Goal: Task Accomplishment & Management: Manage account settings

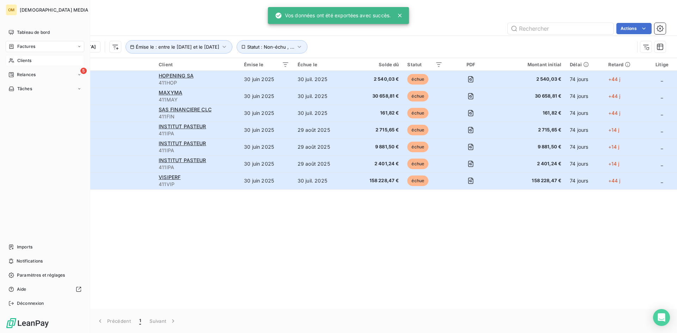
click at [12, 59] on icon at bounding box center [11, 61] width 6 height 6
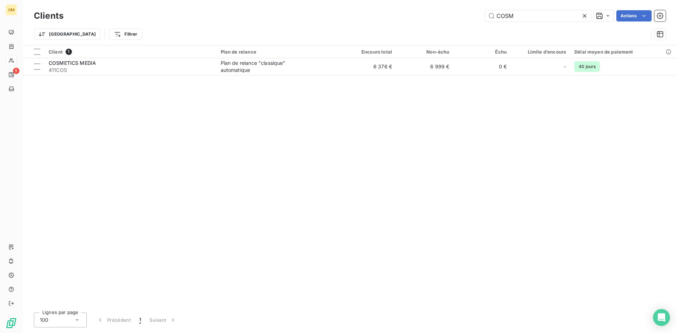
drag, startPoint x: 521, startPoint y: 16, endPoint x: 393, endPoint y: 17, distance: 127.7
click at [393, 17] on div "COSM Actions" at bounding box center [369, 15] width 594 height 11
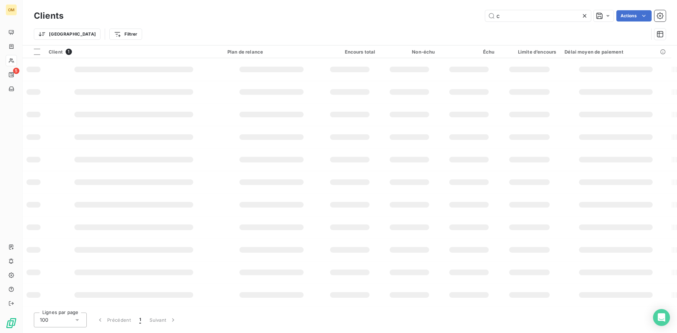
type input "c"
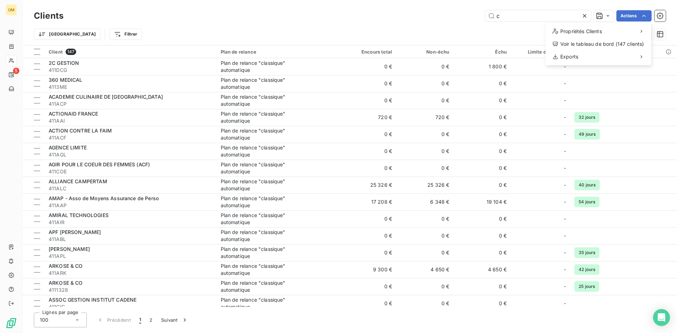
click at [520, 19] on html "OM 5 Clients c Actions Propriétés Clients Voir le tableau de bord (147 clients)…" at bounding box center [338, 166] width 677 height 333
click at [519, 18] on input "c" at bounding box center [538, 15] width 106 height 11
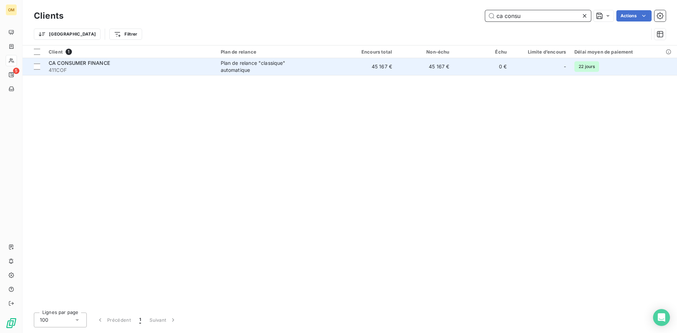
type input "ca consu"
click at [455, 73] on td "0 €" at bounding box center [482, 66] width 57 height 17
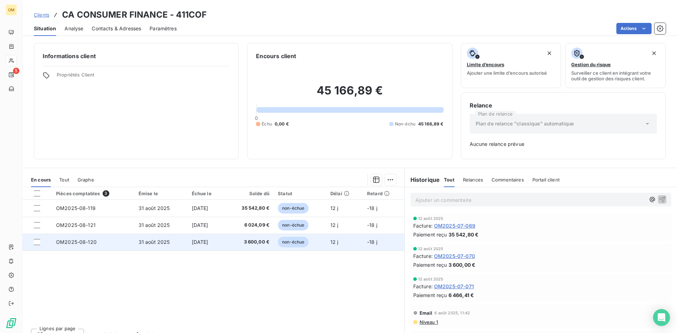
click at [253, 238] on td "3 600,00 €" at bounding box center [249, 242] width 48 height 17
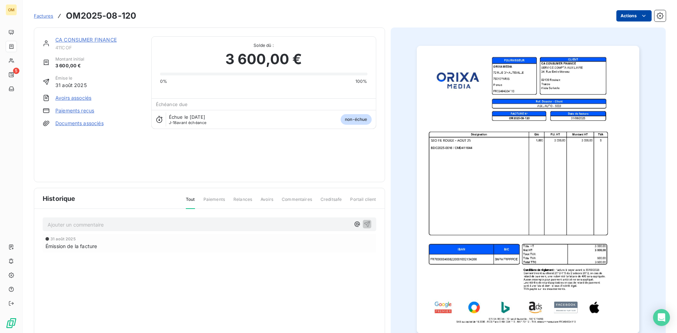
click at [618, 19] on html "OM 5 Factures OM2025-08-120 Actions CA CONSUMER FINANCE 411COF Montant initial …" at bounding box center [338, 166] width 677 height 333
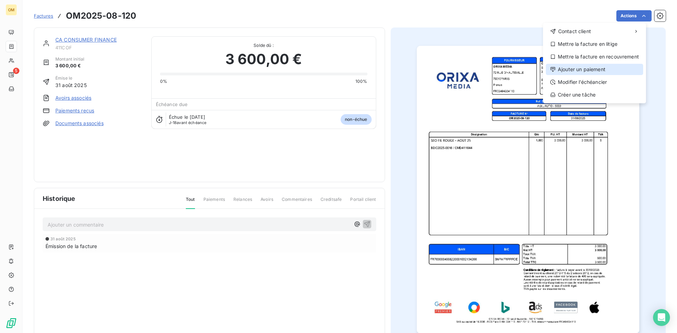
click at [583, 74] on div "Ajouter un paiement" at bounding box center [594, 69] width 97 height 11
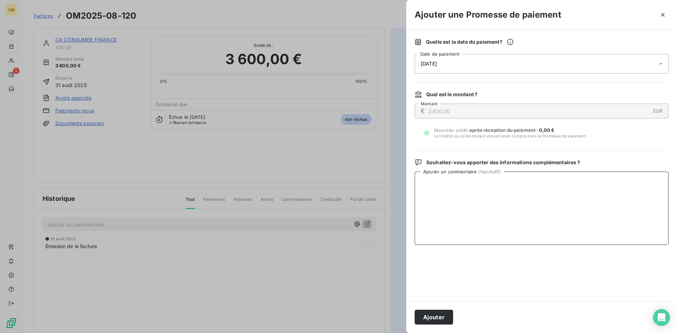
click at [477, 181] on textarea "Ajouter un commentaire ( facultatif )" at bounding box center [542, 208] width 254 height 73
drag, startPoint x: 436, startPoint y: 181, endPoint x: 372, endPoint y: 181, distance: 63.5
click at [372, 333] on div "Ajouter une Promesse de paiement Quelle est la date du paiement ? [DATE] Date d…" at bounding box center [338, 333] width 677 height 0
type textarea "VIRT BNP LE 12/09"
click at [430, 313] on button "Ajouter" at bounding box center [434, 317] width 38 height 15
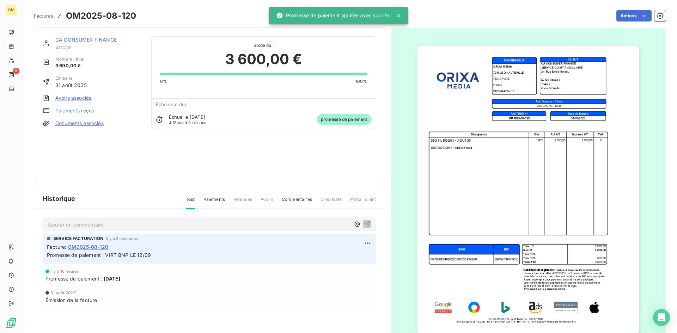
click at [105, 37] on link "CA CONSUMER FINANCE" at bounding box center [85, 40] width 61 height 6
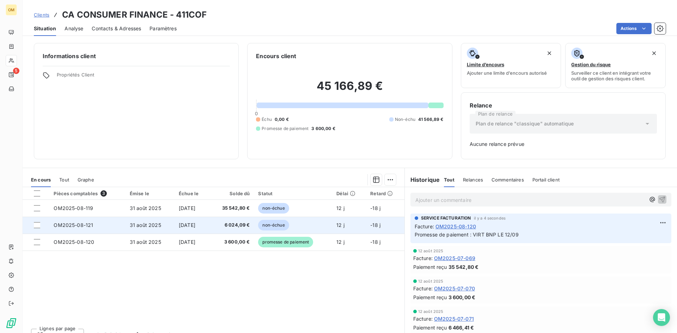
click at [230, 223] on span "6 024,09 €" at bounding box center [232, 225] width 36 height 7
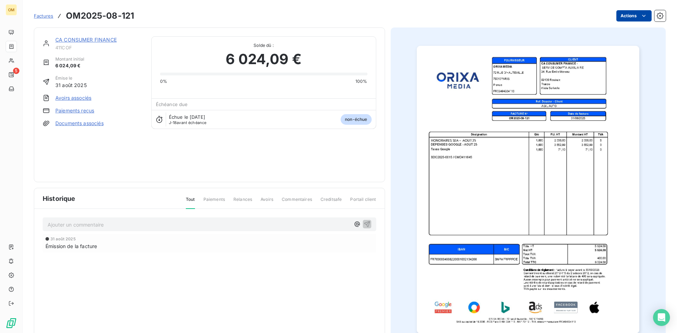
click at [633, 14] on html "OM 5 Factures OM2025-08-121 Actions CA CONSUMER FINANCE 411COF Montant initial …" at bounding box center [338, 166] width 677 height 333
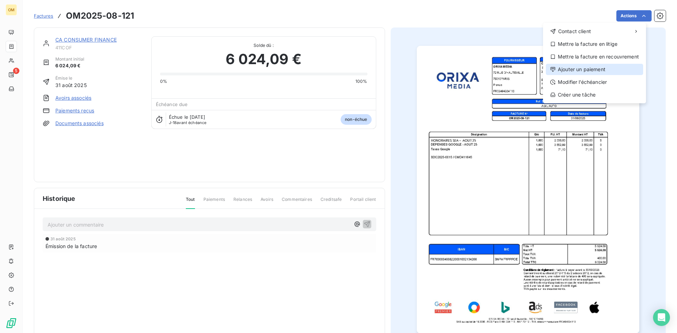
click at [600, 66] on div "Ajouter un paiement" at bounding box center [594, 69] width 97 height 11
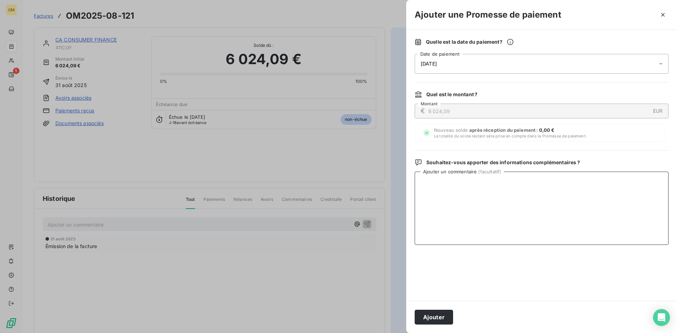
click at [543, 217] on textarea "Ajouter un commentaire ( facultatif )" at bounding box center [542, 208] width 254 height 73
paste textarea "VIRT BNP LE 12/09"
type textarea "VIRT BNP LE 12/09"
click at [446, 322] on button "Ajouter" at bounding box center [434, 317] width 38 height 15
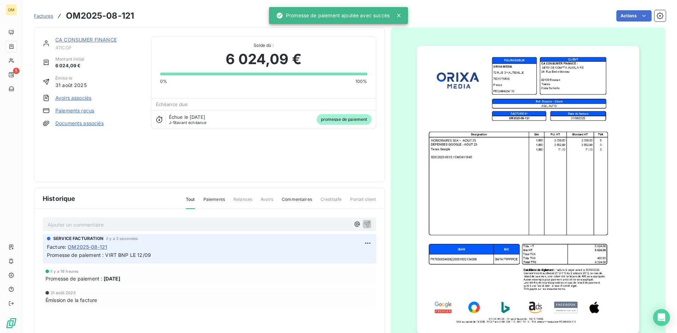
click at [111, 39] on link "CA CONSUMER FINANCE" at bounding box center [85, 40] width 61 height 6
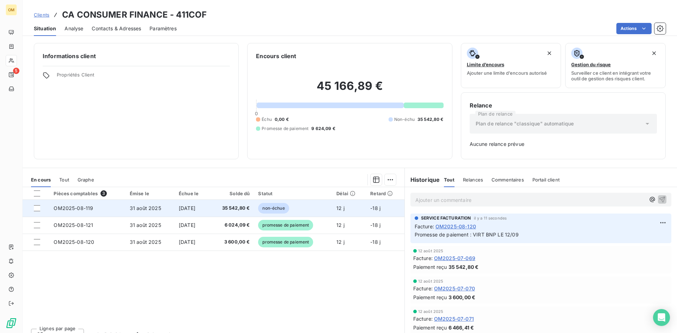
click at [349, 212] on td "12 j" at bounding box center [349, 208] width 34 height 17
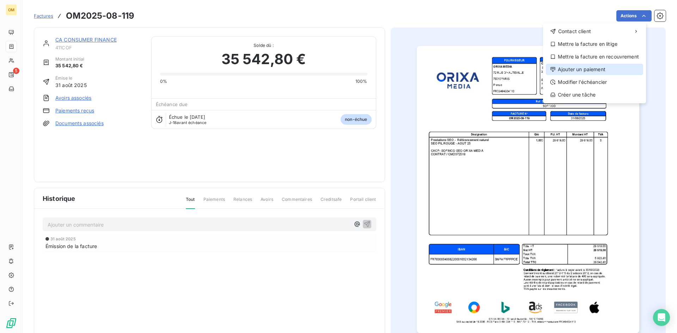
click at [602, 66] on div "Ajouter un paiement" at bounding box center [594, 69] width 97 height 11
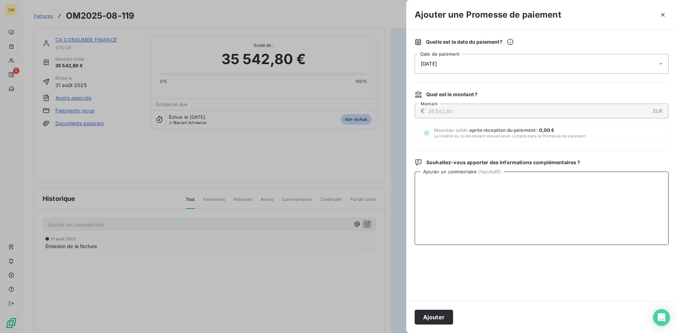
click at [580, 185] on textarea "Ajouter un commentaire ( facultatif )" at bounding box center [542, 208] width 254 height 73
paste textarea "VIRT BNP LE 12/09"
type textarea "VIRT BNP LE 12/09"
click at [441, 322] on button "Ajouter" at bounding box center [434, 317] width 38 height 15
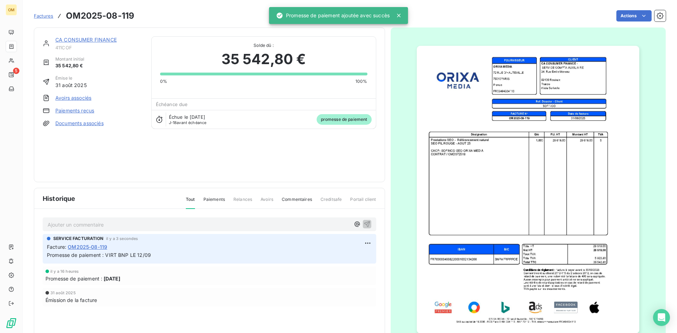
click at [96, 36] on div "CA CONSUMER FINANCE" at bounding box center [98, 39] width 87 height 7
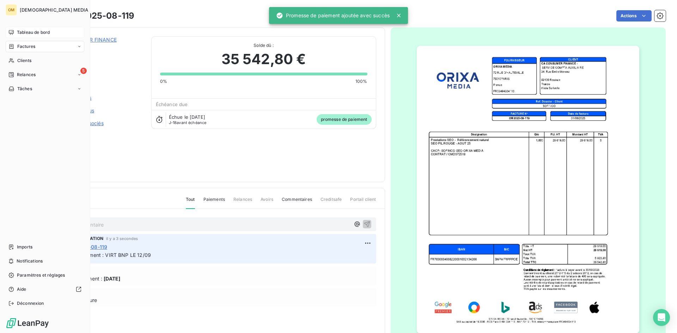
click at [10, 27] on div "Tableau de bord" at bounding box center [45, 32] width 79 height 11
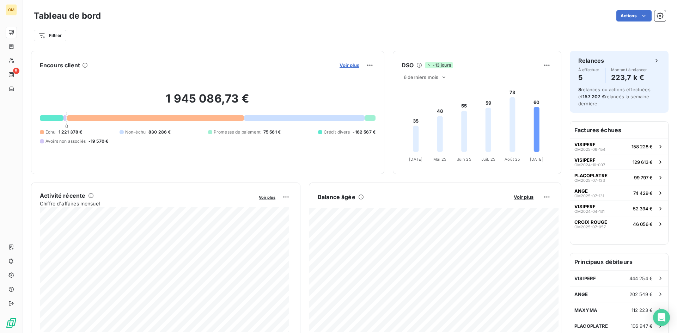
click at [350, 67] on span "Voir plus" at bounding box center [350, 65] width 20 height 6
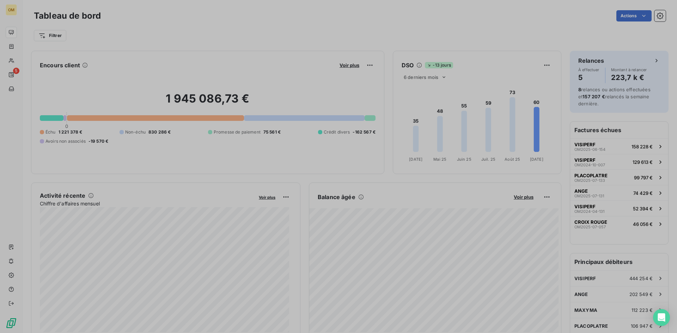
scroll to position [227, 266]
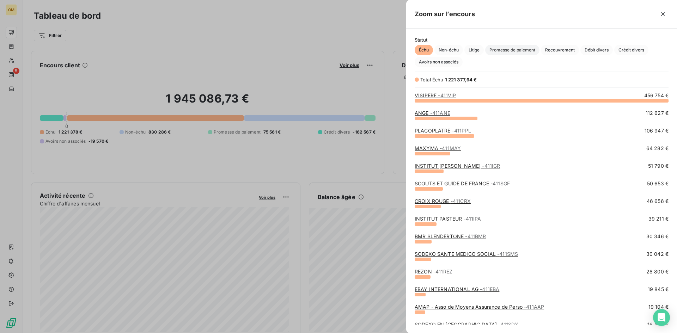
click at [504, 52] on span "Promesse de paiement" at bounding box center [512, 50] width 54 height 11
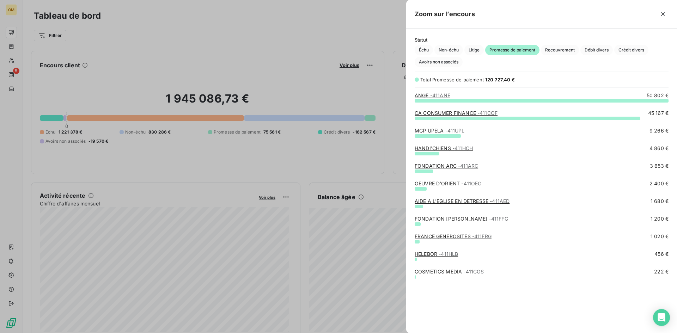
click at [17, 51] on div at bounding box center [338, 166] width 677 height 333
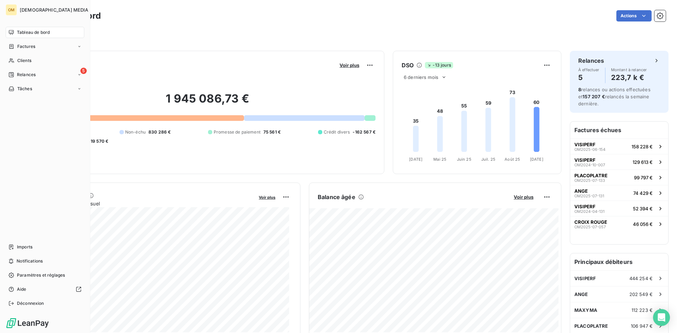
click at [14, 26] on div "OM ORIXA MEDIA Tableau de bord Factures Clients 5 Relances Tâches Imports Notif…" at bounding box center [45, 166] width 90 height 333
click at [34, 31] on span "Tableau de bord" at bounding box center [33, 32] width 33 height 6
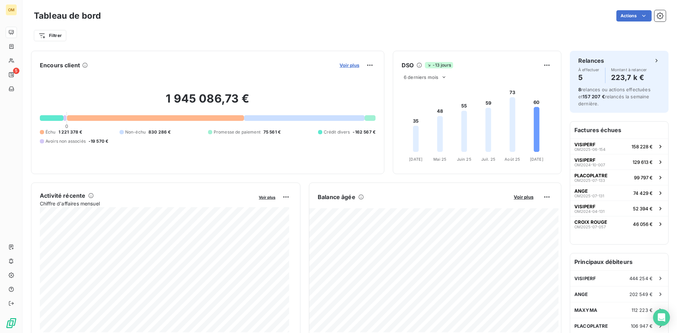
click at [340, 65] on span "Voir plus" at bounding box center [350, 65] width 20 height 6
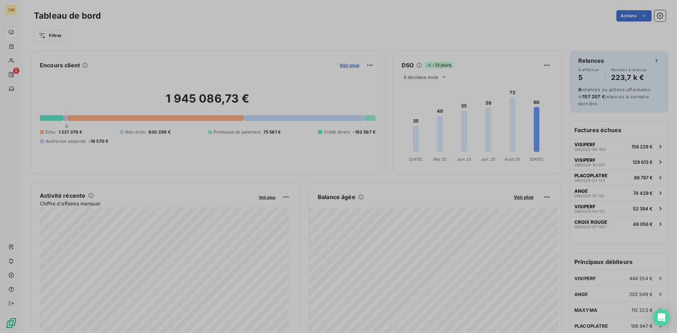
scroll to position [328, 266]
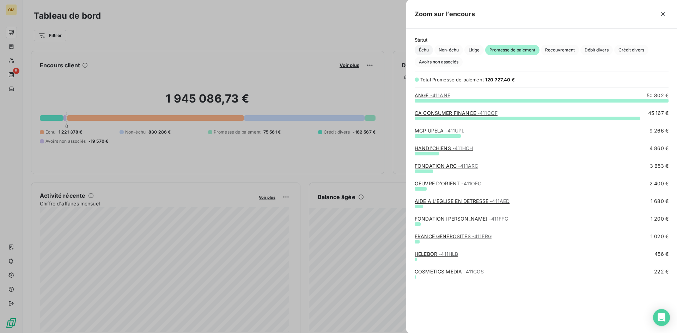
click at [418, 49] on span "Échu" at bounding box center [424, 50] width 18 height 11
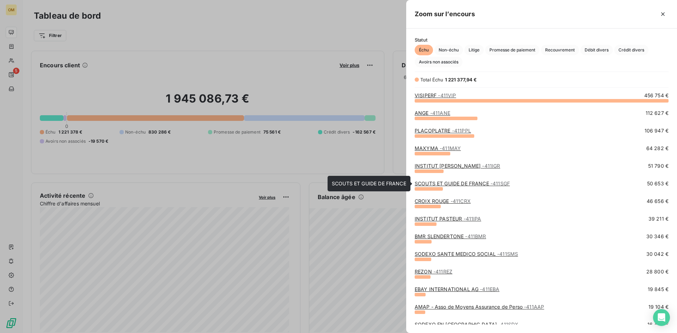
click at [464, 184] on link "SCOUTS ET GUIDE DE FRANCE - 411SGF" at bounding box center [462, 184] width 95 height 6
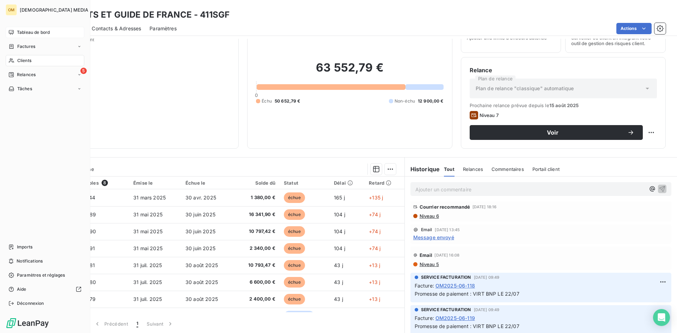
click at [15, 31] on div "Tableau de bord" at bounding box center [45, 32] width 79 height 11
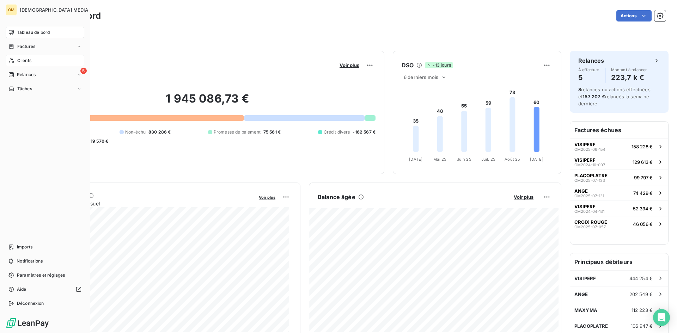
click at [45, 62] on div "Clients" at bounding box center [45, 60] width 79 height 11
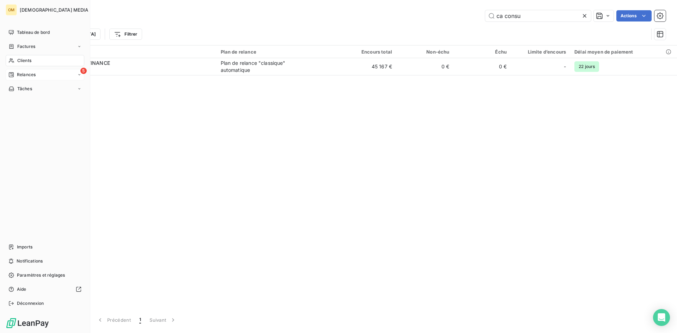
click at [39, 74] on div "5 Relances" at bounding box center [45, 74] width 79 height 11
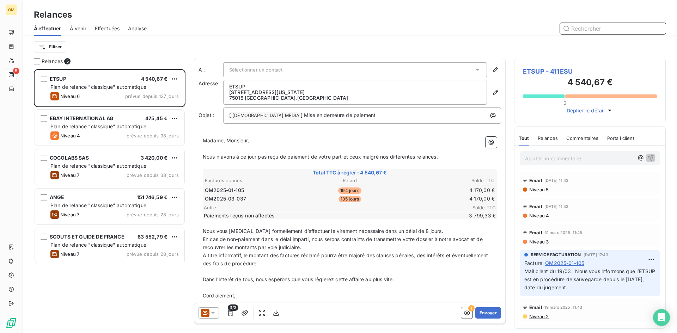
scroll to position [259, 146]
